Goal: Task Accomplishment & Management: Use online tool/utility

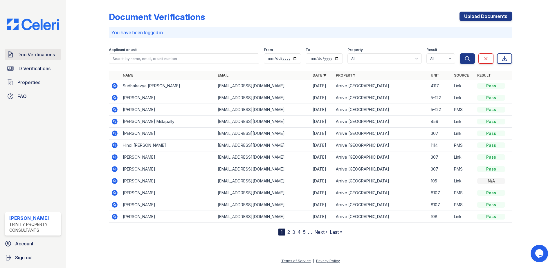
click at [38, 57] on span "Doc Verifications" at bounding box center [35, 54] width 37 height 7
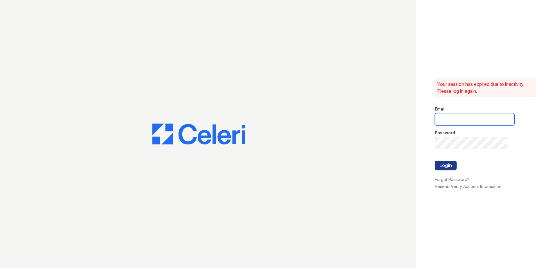
type input "[EMAIL_ADDRESS][DOMAIN_NAME]"
click at [447, 169] on button "Login" at bounding box center [446, 165] width 22 height 9
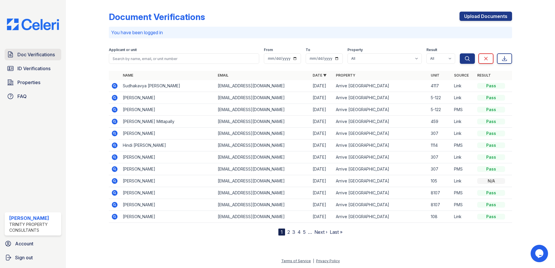
click at [33, 56] on span "Doc Verifications" at bounding box center [35, 54] width 37 height 7
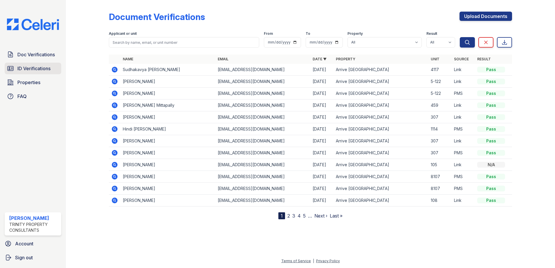
click at [41, 69] on span "ID Verifications" at bounding box center [33, 68] width 33 height 7
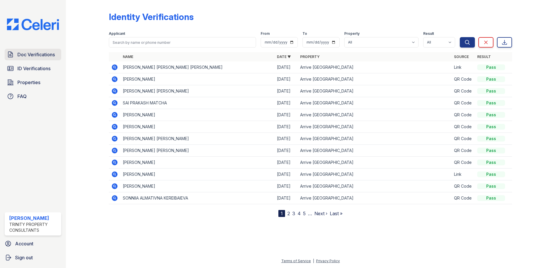
click at [39, 55] on span "Doc Verifications" at bounding box center [35, 54] width 37 height 7
